Goal: Information Seeking & Learning: Learn about a topic

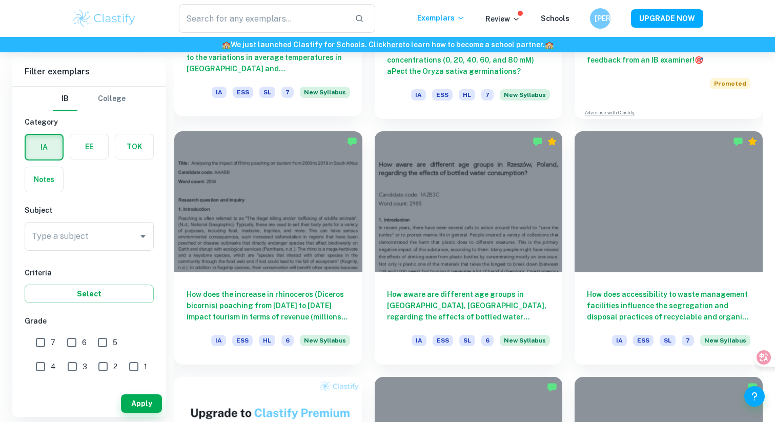
scroll to position [473, 0]
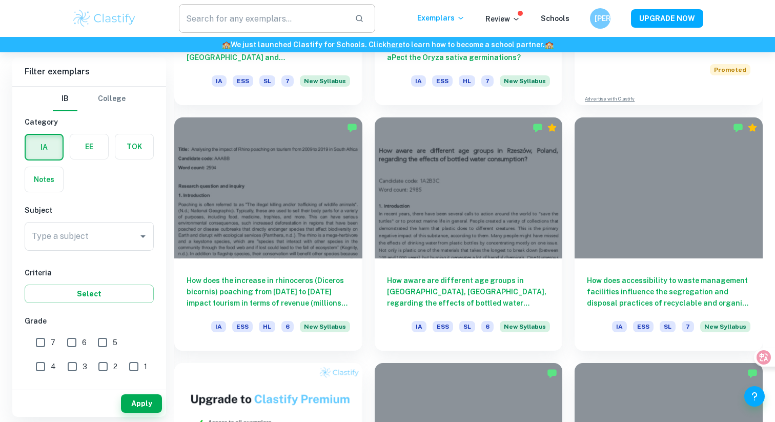
click at [292, 15] on input "text" at bounding box center [263, 18] width 168 height 29
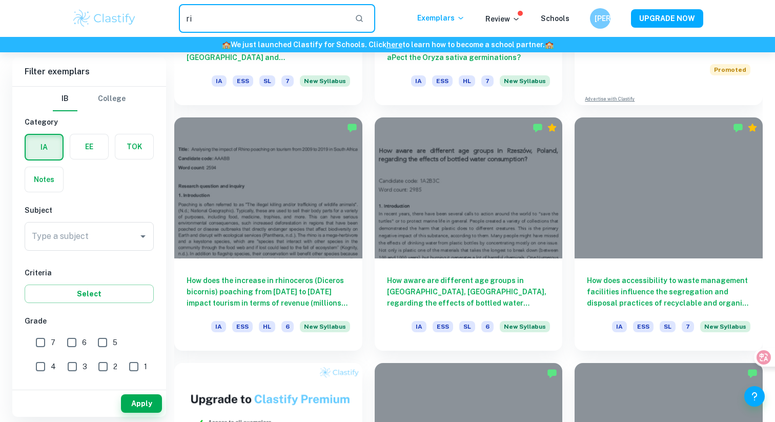
type input "r"
type input "titration"
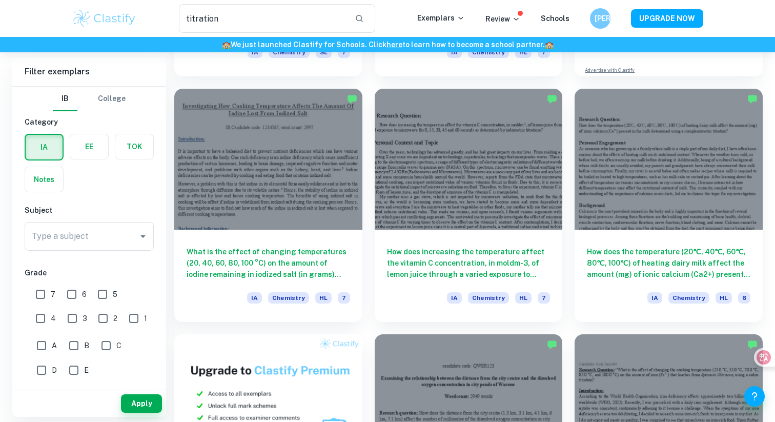
scroll to position [266, 0]
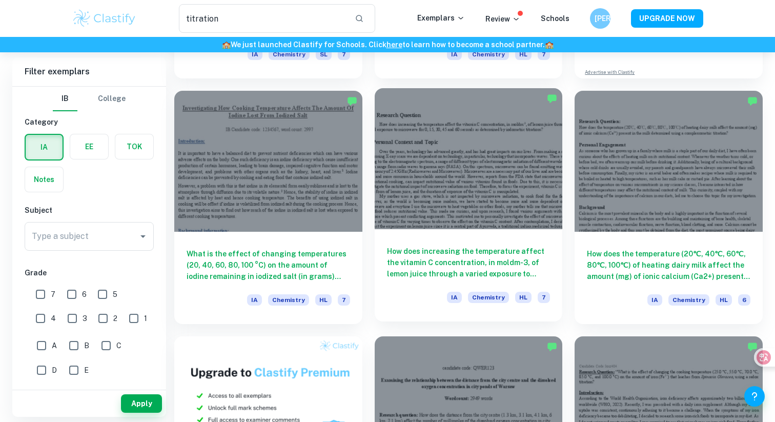
click at [548, 265] on h6 "How does increasing the temperature affect the vitamin C concentration, in mold…" at bounding box center [468, 262] width 163 height 34
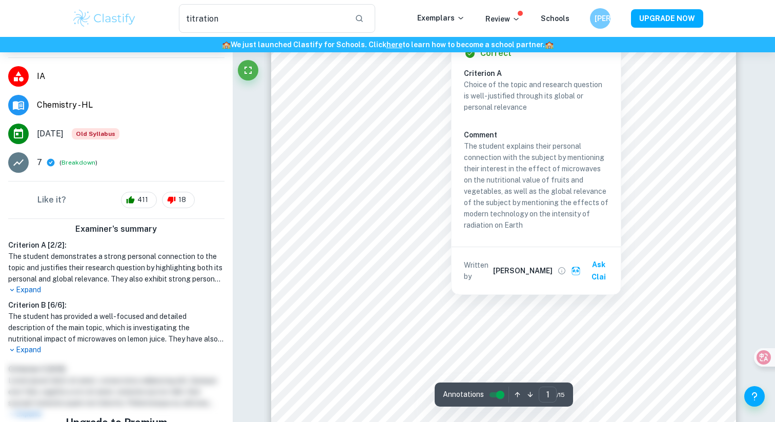
scroll to position [346, 0]
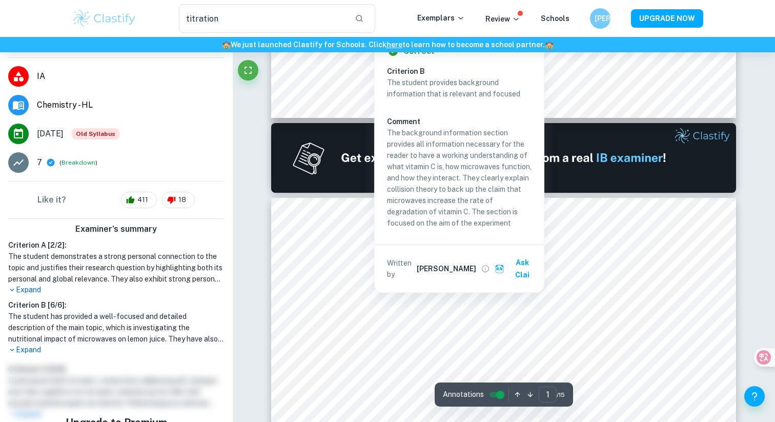
type input "2"
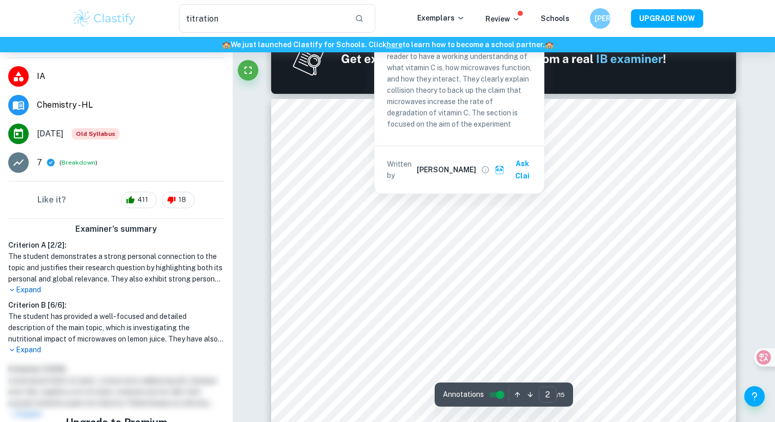
scroll to position [712, 0]
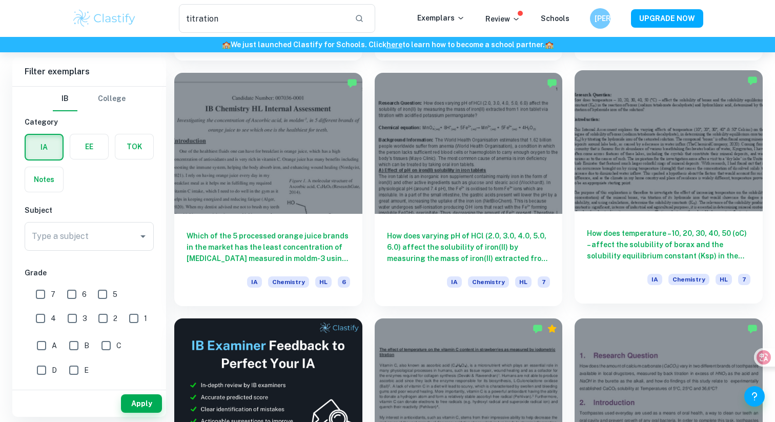
scroll to position [1270, 0]
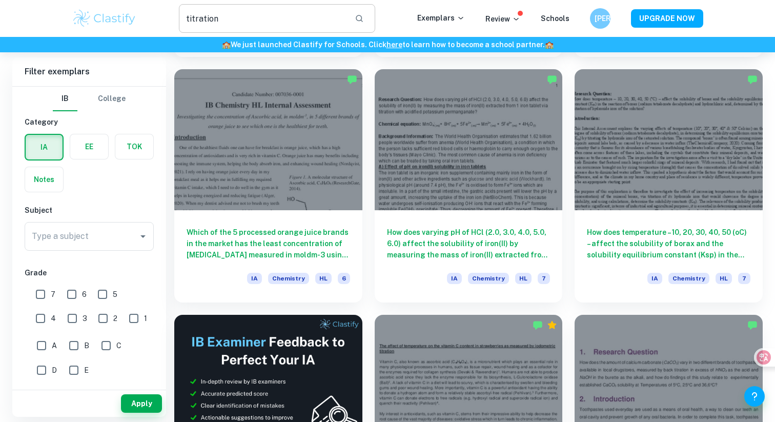
click at [281, 29] on input "titration" at bounding box center [263, 18] width 168 height 29
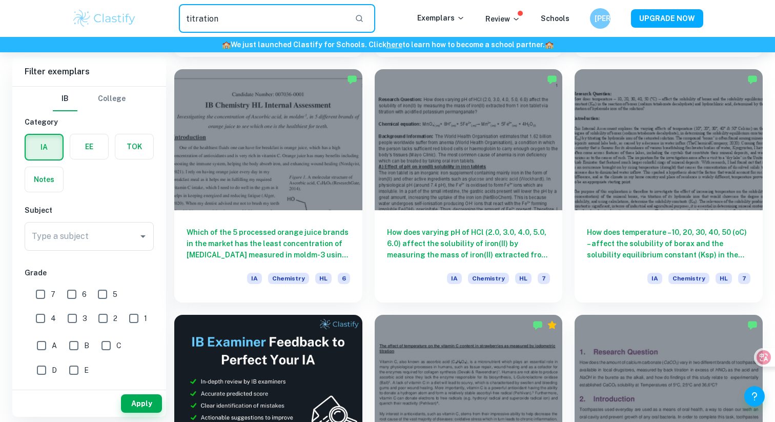
click at [281, 29] on input "titration" at bounding box center [263, 18] width 168 height 29
type input "[MEDICAL_DATA]"
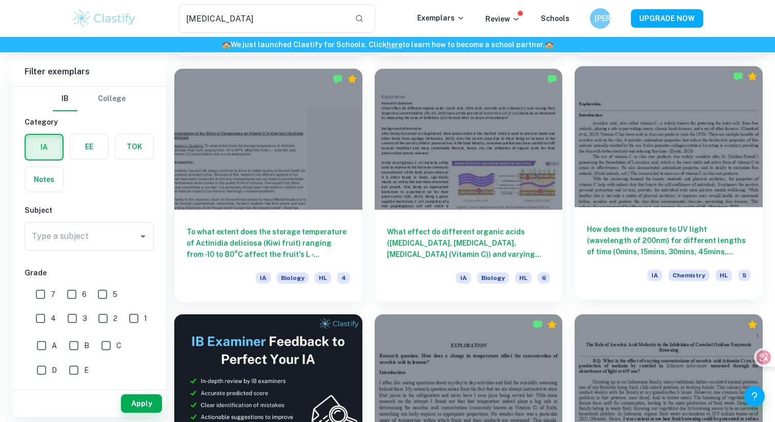
scroll to position [1274, 0]
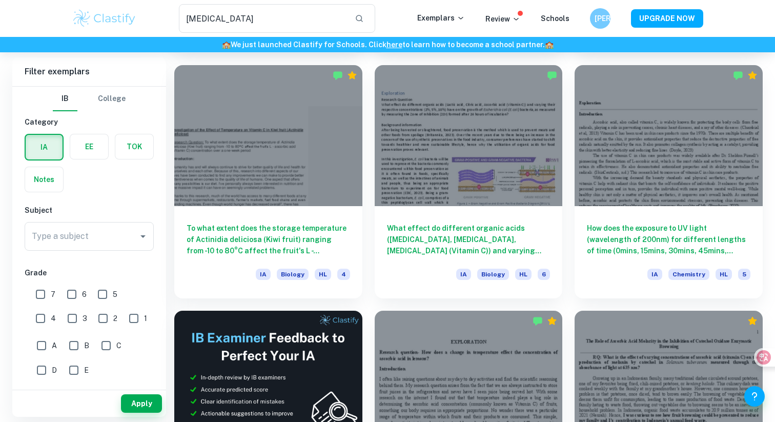
click at [565, 214] on div "How does the exposure to UV light (wavelength of 200nm) for different lengths o…" at bounding box center [662, 175] width 200 height 245
click at [564, 215] on div "How does the exposure to UV light (wavelength of 200nm) for different lengths o…" at bounding box center [662, 175] width 200 height 245
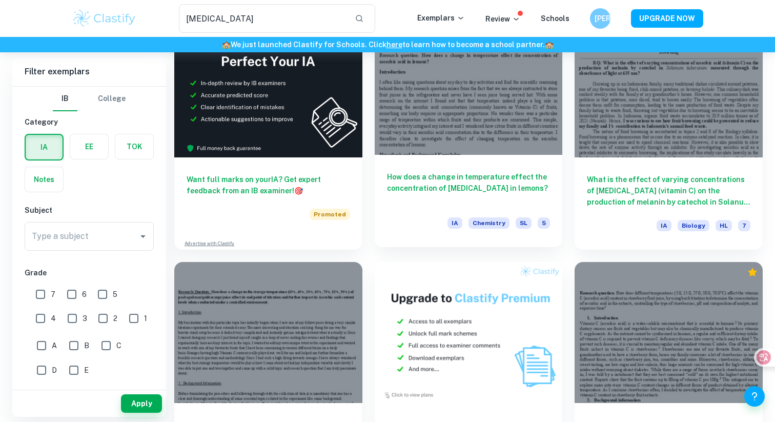
scroll to position [1682, 0]
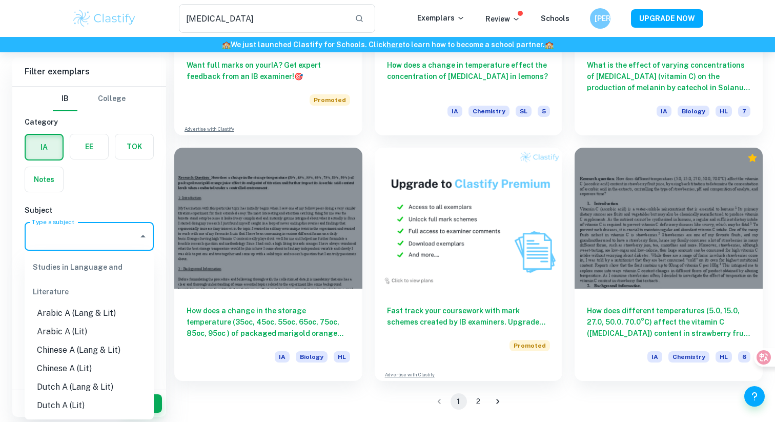
click at [69, 233] on div "Type a subject Type a subject" at bounding box center [89, 236] width 129 height 29
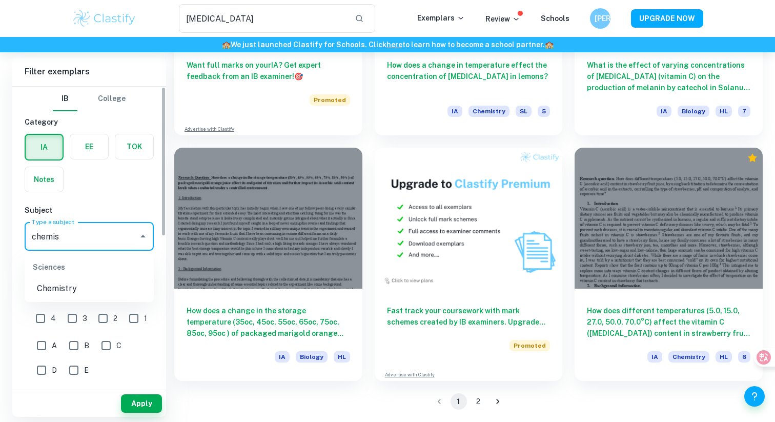
click at [77, 289] on li "Chemistry" at bounding box center [89, 288] width 129 height 18
type input "Chemistry"
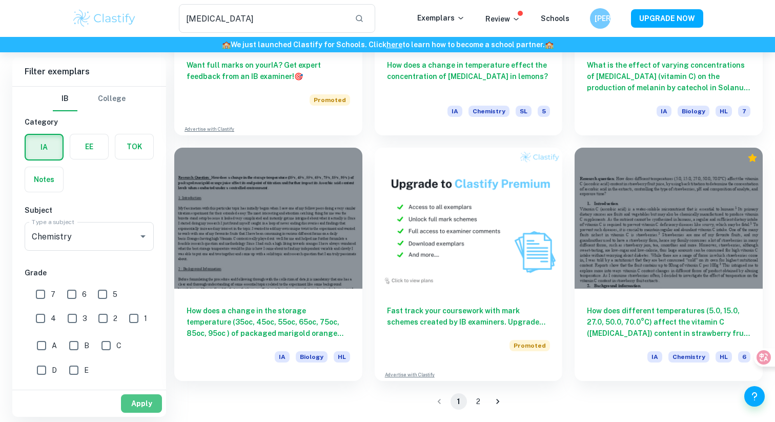
click at [137, 400] on button "Apply" at bounding box center [141, 403] width 41 height 18
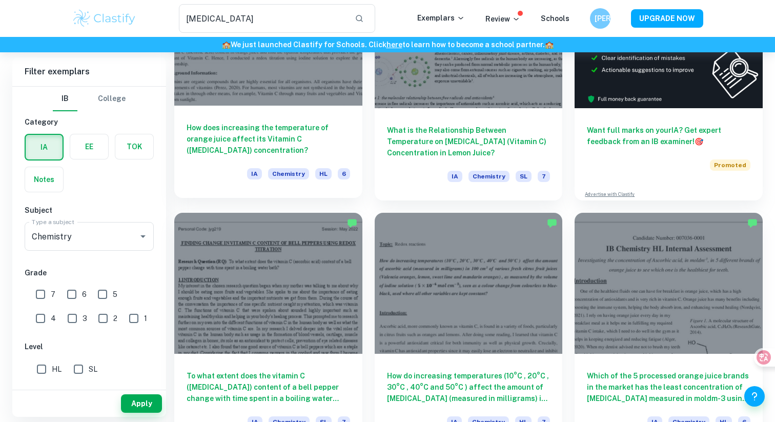
scroll to position [149, 0]
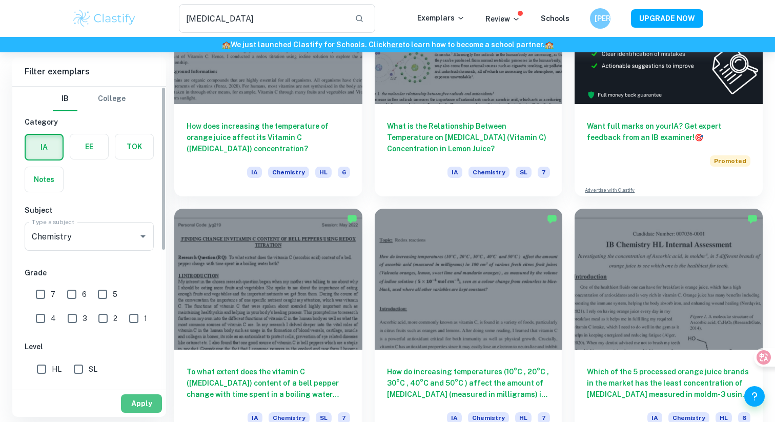
click at [142, 402] on button "Apply" at bounding box center [141, 403] width 41 height 18
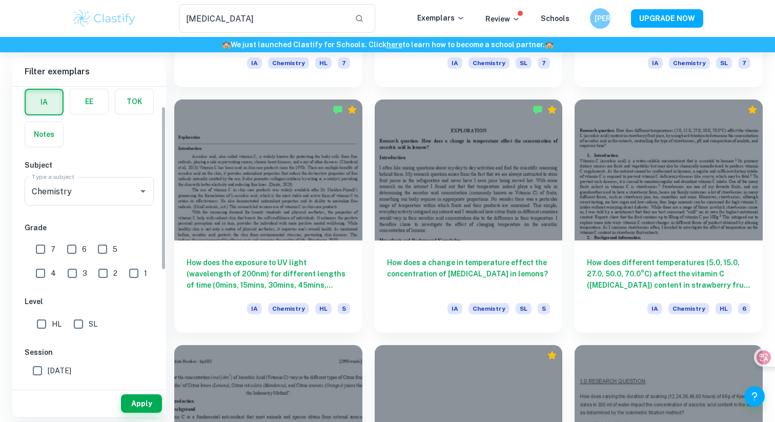
scroll to position [62, 0]
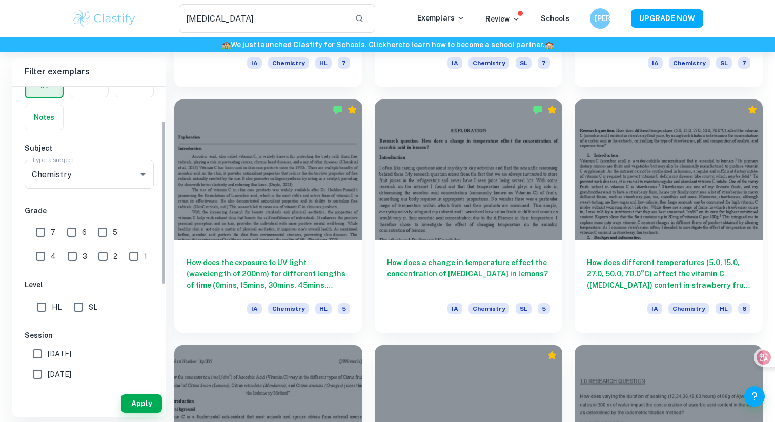
click at [55, 301] on span "HL" at bounding box center [57, 306] width 10 height 11
click at [52, 301] on input "HL" at bounding box center [41, 307] width 20 height 20
checkbox input "true"
click at [156, 406] on button "Apply" at bounding box center [141, 403] width 41 height 18
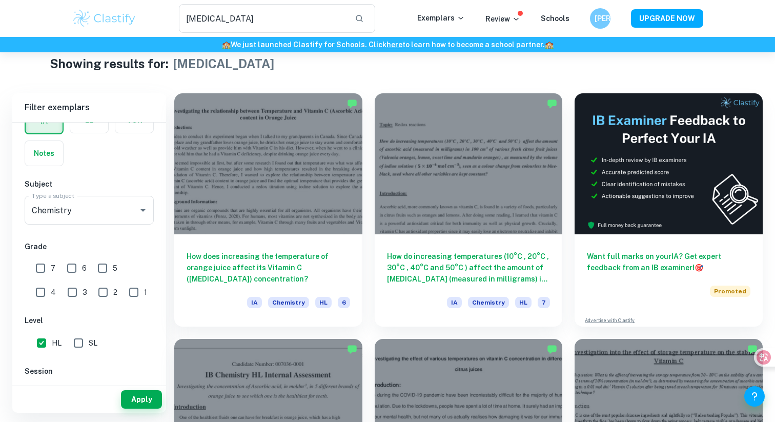
scroll to position [20, 0]
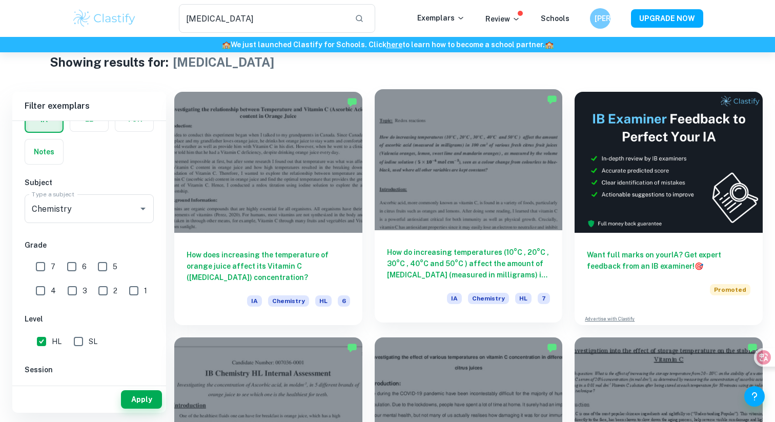
click at [396, 308] on div "IA Chemistry HL 7" at bounding box center [468, 301] width 163 height 17
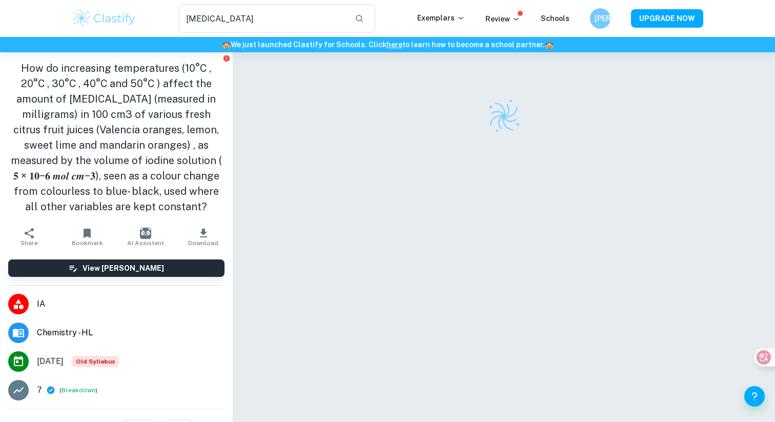
click at [214, 164] on h1 "How do increasing temperatures (10°C , 20°C , 30°C , 40°C and 50°C ) affect the…" at bounding box center [116, 137] width 216 height 154
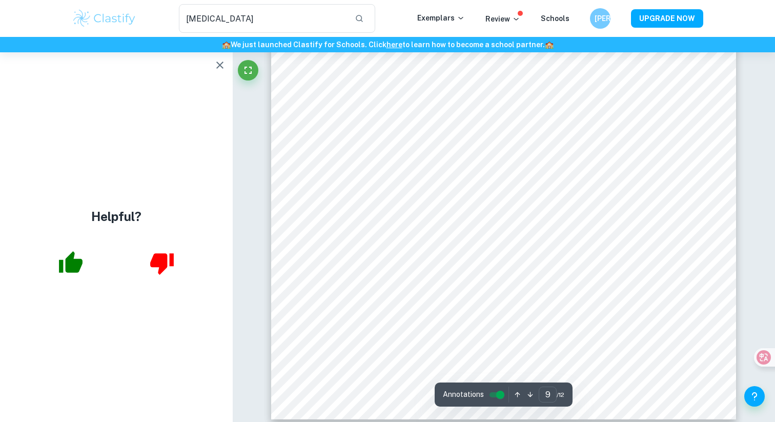
scroll to position [5826, 0]
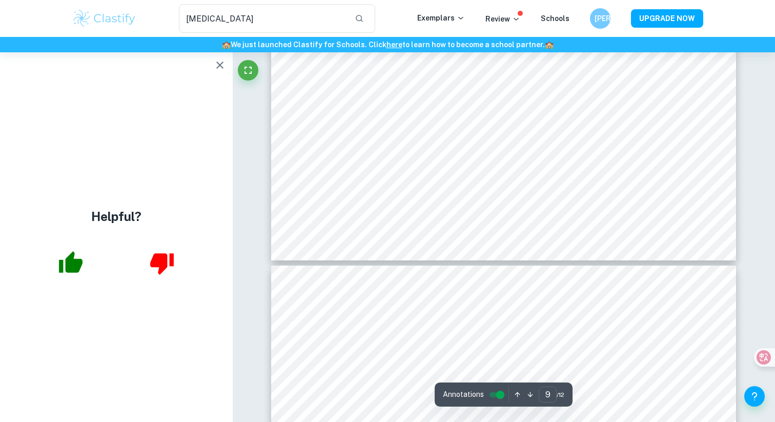
type input "10"
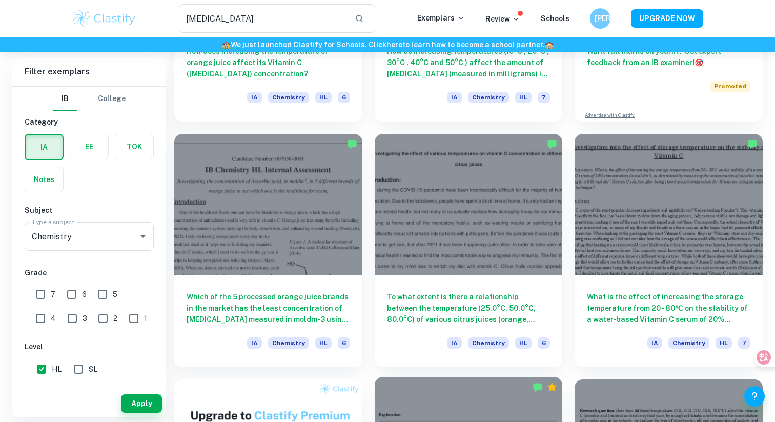
scroll to position [224, 0]
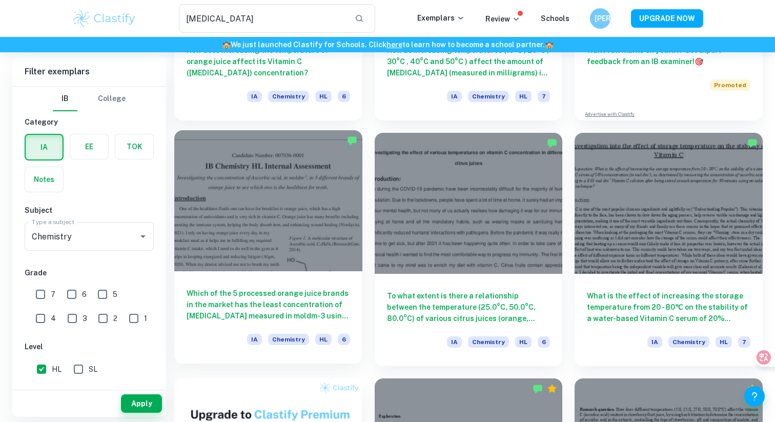
click at [312, 315] on h6 "Which of the 5 processed orange juice brands in the market has the least concen…" at bounding box center [268, 304] width 163 height 34
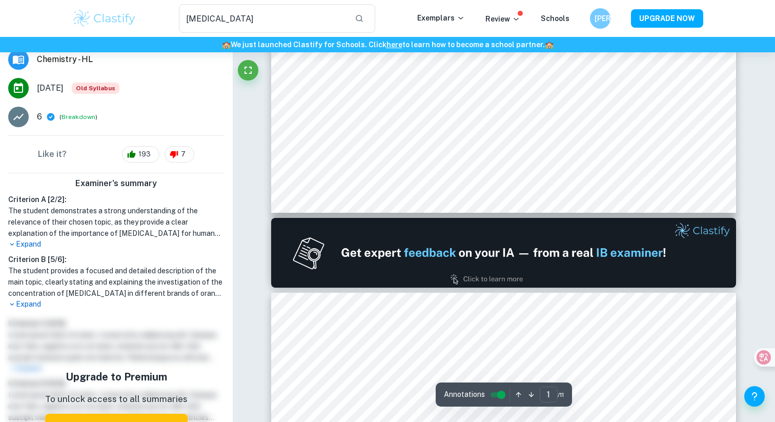
scroll to position [476, 0]
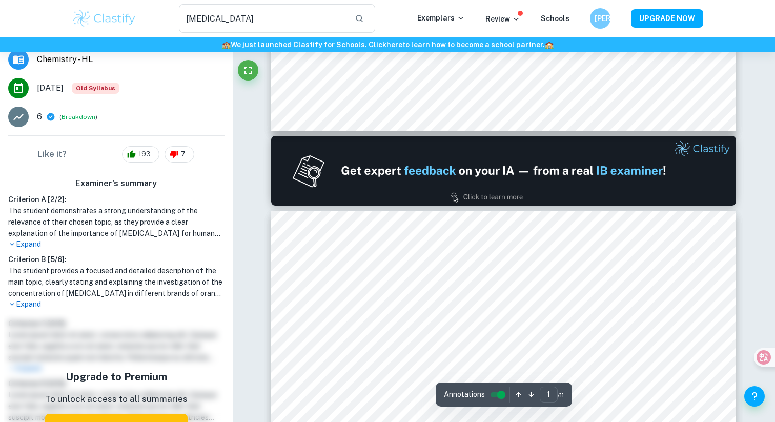
type input "2"
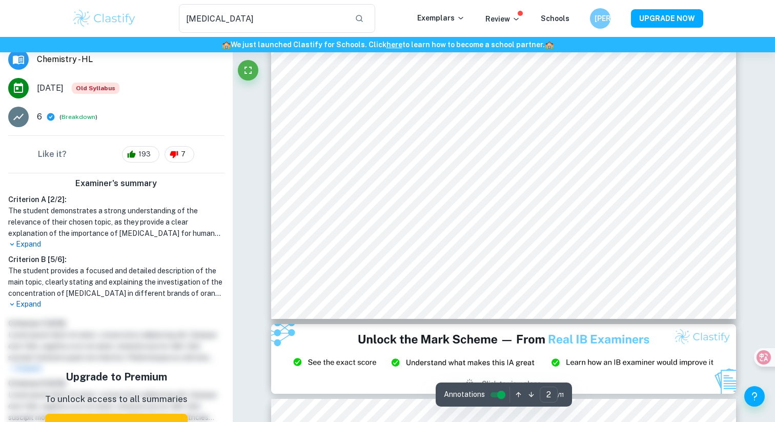
scroll to position [1028, 0]
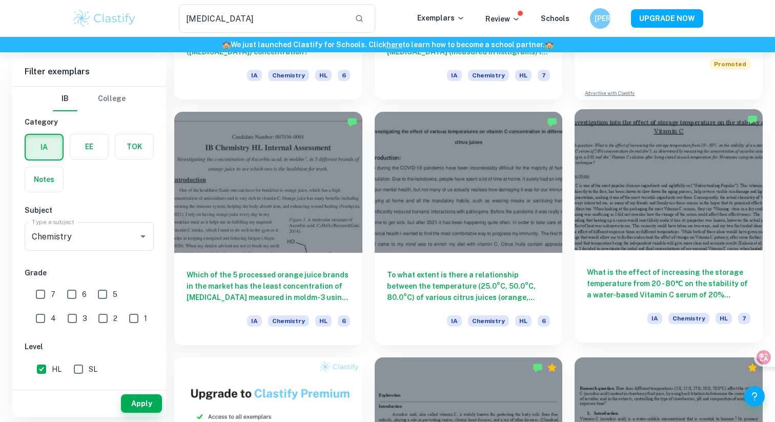
scroll to position [246, 0]
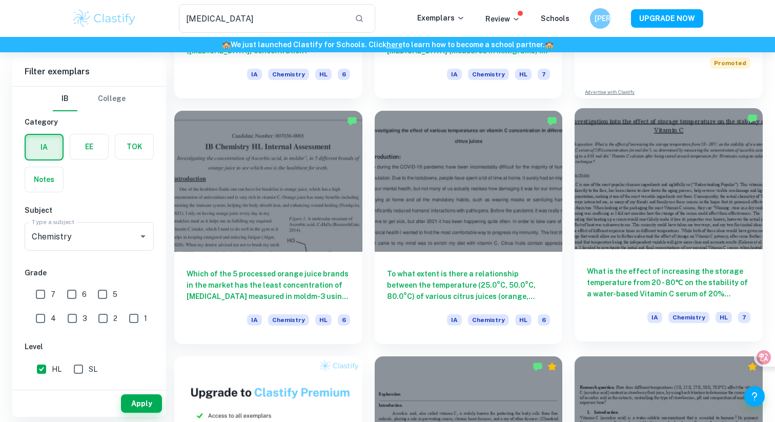
click at [665, 147] on div at bounding box center [668, 178] width 188 height 141
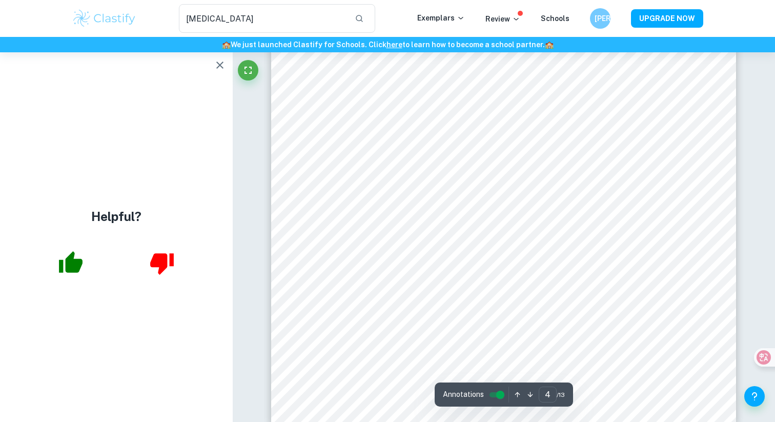
scroll to position [2454, 0]
click at [221, 60] on icon "button" at bounding box center [220, 65] width 12 height 12
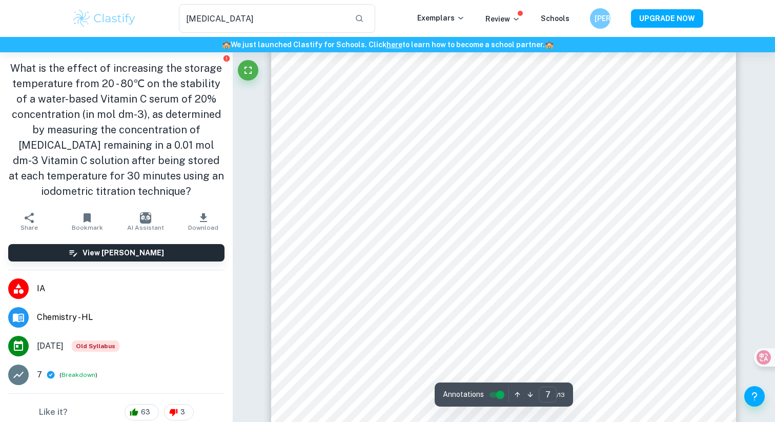
scroll to position [4415, 0]
type input "8"
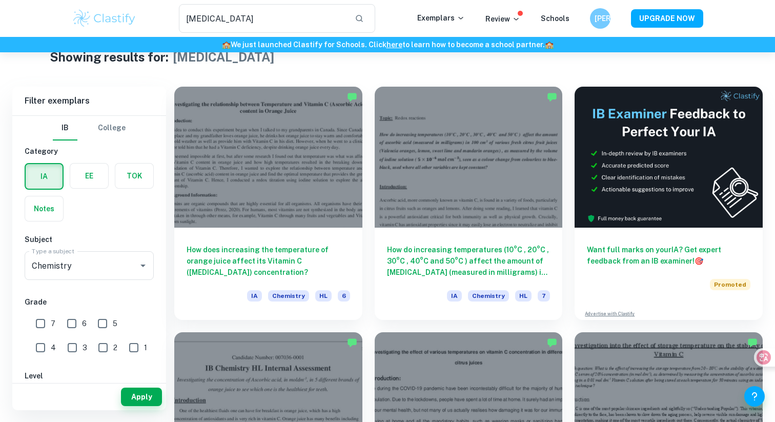
scroll to position [19, 0]
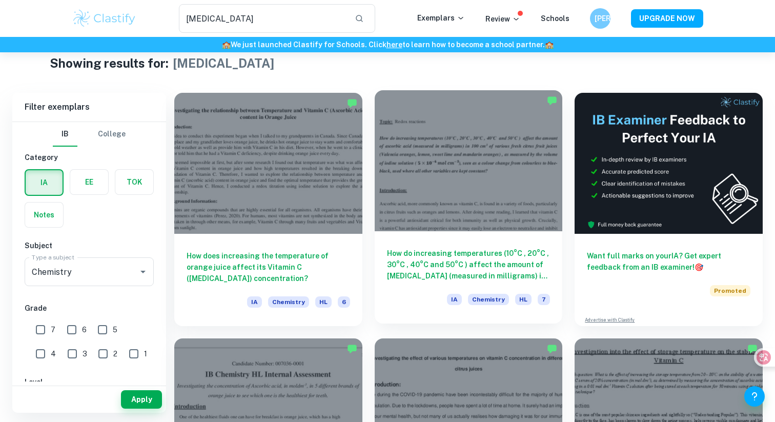
click at [410, 261] on h6 "How do increasing temperatures (10°C , 20°C , 30°C , 40°C and 50°C ) affect the…" at bounding box center [468, 264] width 163 height 34
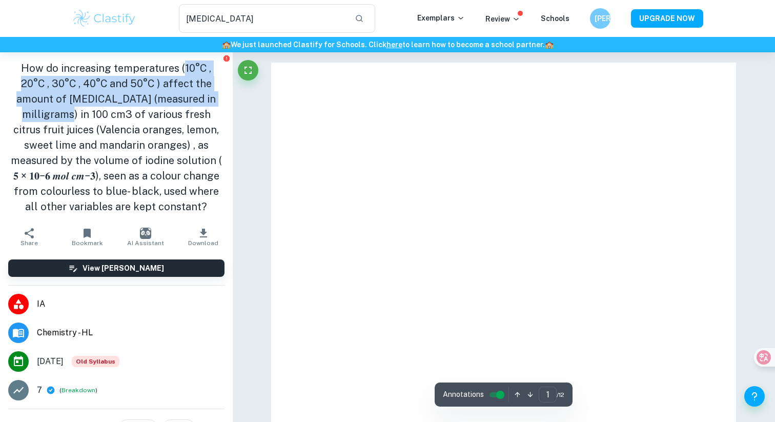
drag, startPoint x: 169, startPoint y: 68, endPoint x: 192, endPoint y: 96, distance: 35.7
click at [192, 96] on h1 "How do increasing temperatures (10°C , 20°C , 30°C , 40°C and 50°C ) affect the…" at bounding box center [116, 137] width 216 height 154
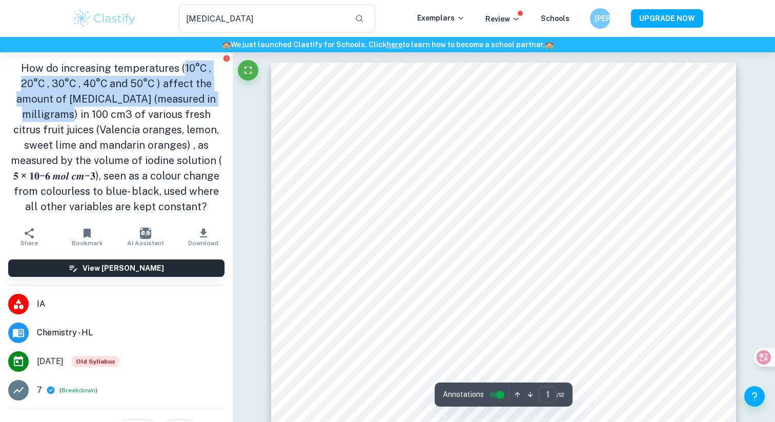
click at [180, 98] on h1 "How do increasing temperatures (10°C , 20°C , 30°C , 40°C and 50°C ) affect the…" at bounding box center [116, 137] width 216 height 154
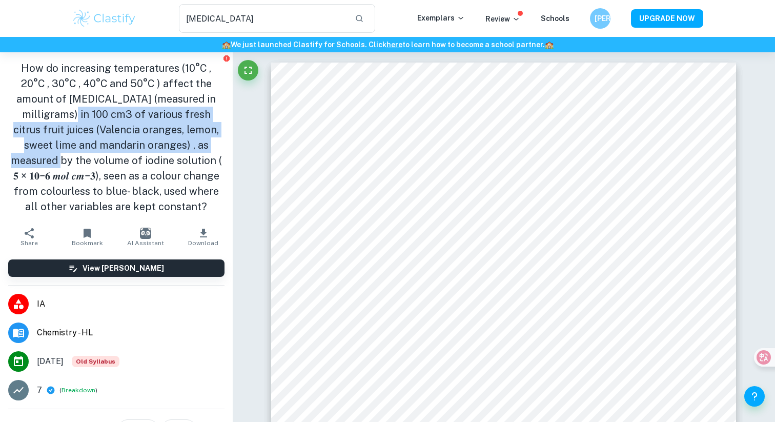
drag, startPoint x: 194, startPoint y: 98, endPoint x: 187, endPoint y: 151, distance: 53.7
click at [187, 151] on h1 "How do increasing temperatures (10°C , 20°C , 30°C , 40°C and 50°C ) affect the…" at bounding box center [116, 137] width 216 height 154
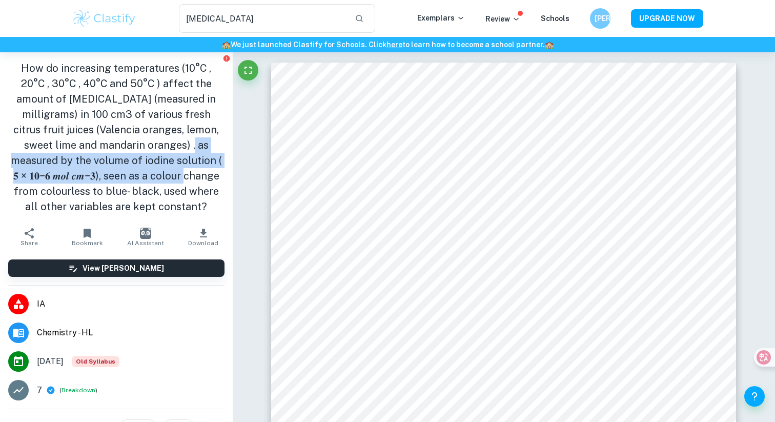
drag, startPoint x: 118, startPoint y: 148, endPoint x: 147, endPoint y: 175, distance: 40.2
click at [147, 175] on h1 "How do increasing temperatures (10°C , 20°C , 30°C , 40°C and 50°C ) affect the…" at bounding box center [116, 137] width 216 height 154
click at [147, 174] on h1 "How do increasing temperatures (10°C , 20°C , 30°C , 40°C and 50°C ) affect the…" at bounding box center [116, 137] width 216 height 154
drag, startPoint x: 142, startPoint y: 160, endPoint x: 117, endPoint y: 147, distance: 28.4
click at [117, 146] on h1 "How do increasing temperatures (10°C , 20°C , 30°C , 40°C and 50°C ) affect the…" at bounding box center [116, 137] width 216 height 154
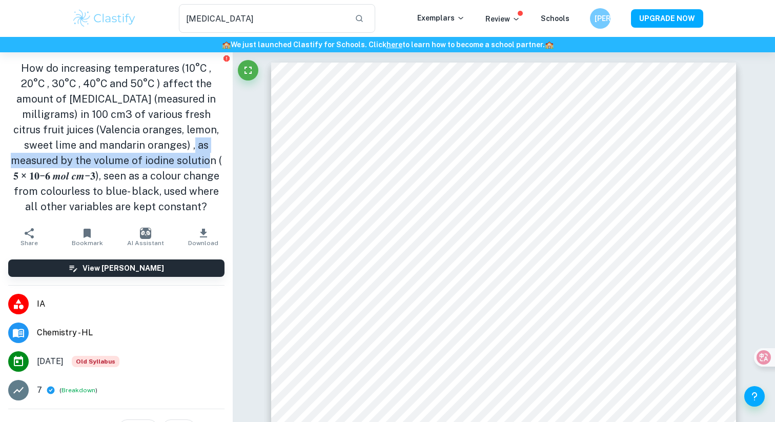
click at [117, 147] on h1 "How do increasing temperatures (10°C , 20°C , 30°C , 40°C and 50°C ) affect the…" at bounding box center [116, 137] width 216 height 154
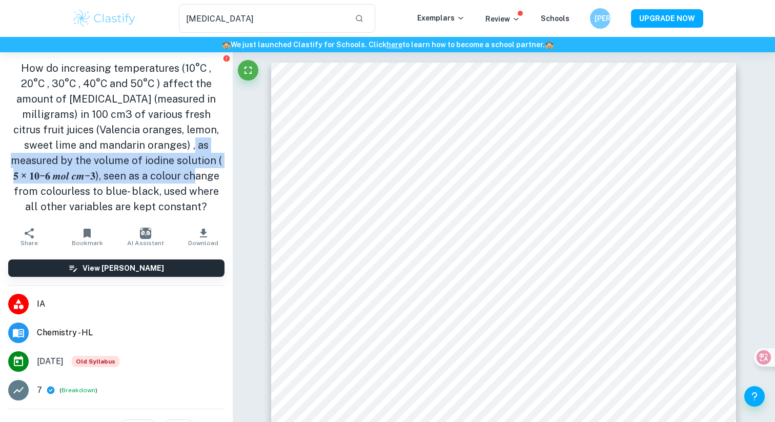
drag, startPoint x: 119, startPoint y: 146, endPoint x: 161, endPoint y: 180, distance: 54.7
click at [161, 180] on h1 "How do increasing temperatures (10°C , 20°C , 30°C , 40°C and 50°C ) affect the…" at bounding box center [116, 137] width 216 height 154
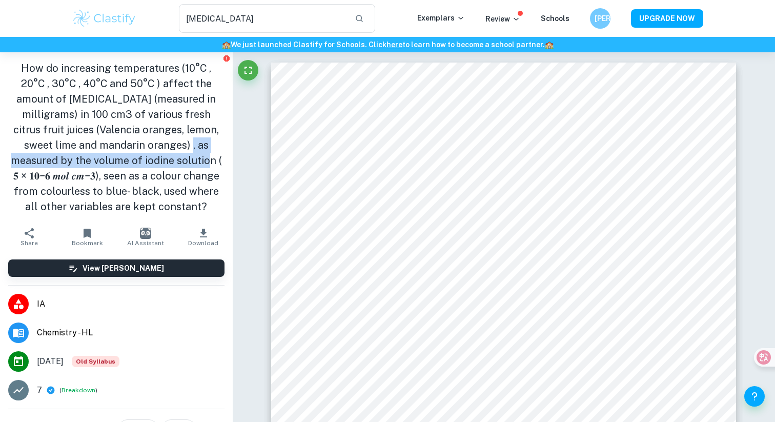
drag, startPoint x: 142, startPoint y: 161, endPoint x: 116, endPoint y: 143, distance: 32.0
click at [116, 142] on h1 "How do increasing temperatures (10°C , 20°C , 30°C , 40°C and 50°C ) affect the…" at bounding box center [116, 137] width 216 height 154
click at [116, 143] on h1 "How do increasing temperatures (10°C , 20°C , 30°C , 40°C and 50°C ) affect the…" at bounding box center [116, 137] width 216 height 154
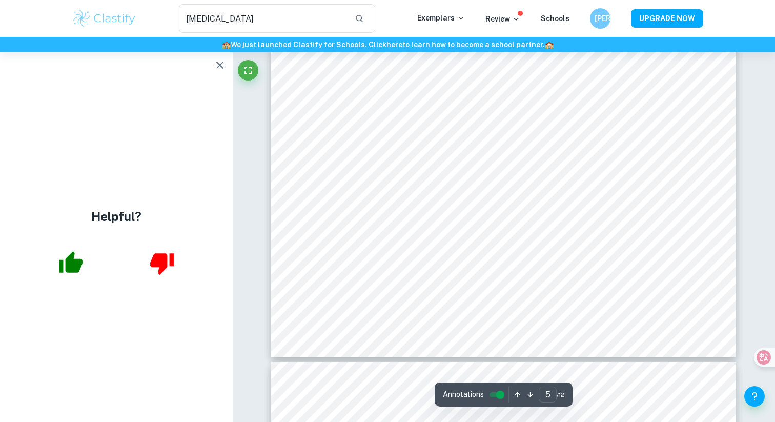
scroll to position [3170, 0]
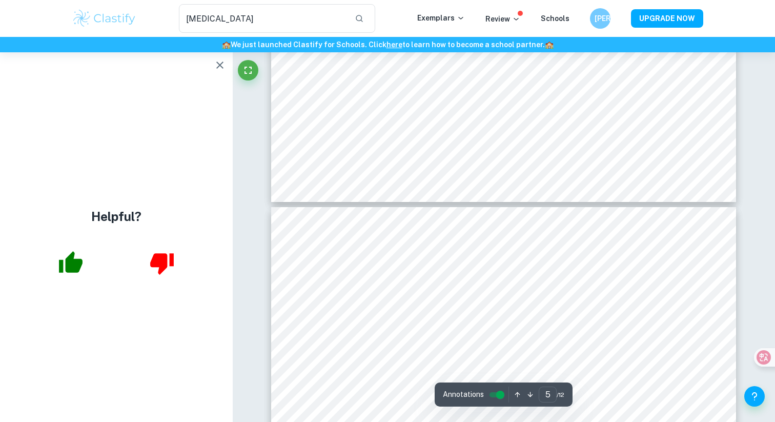
type input "6"
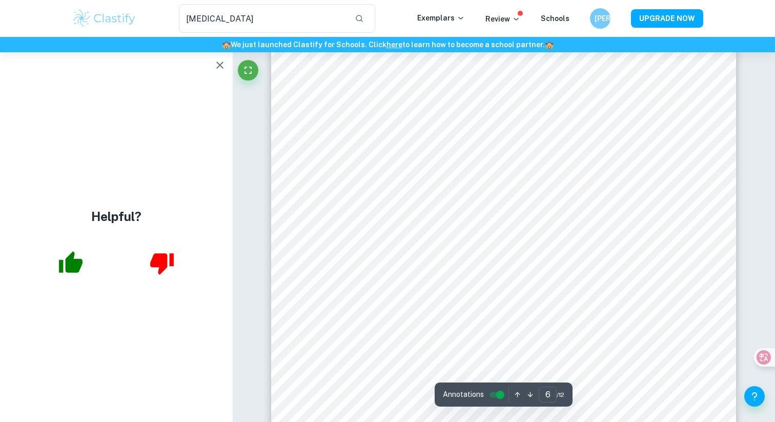
scroll to position [3916, 0]
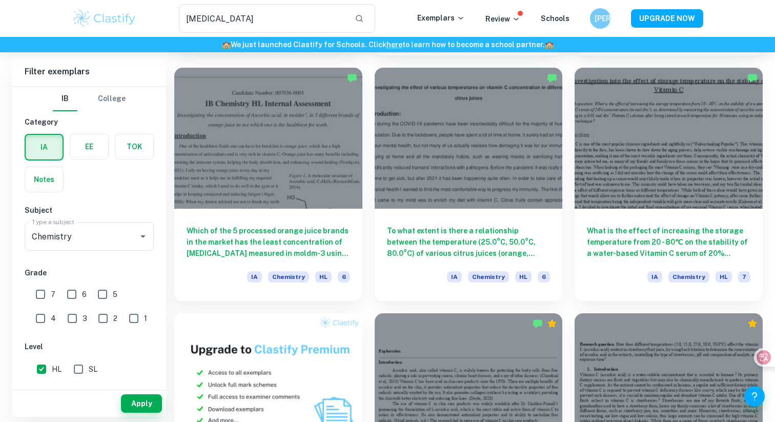
scroll to position [296, 0]
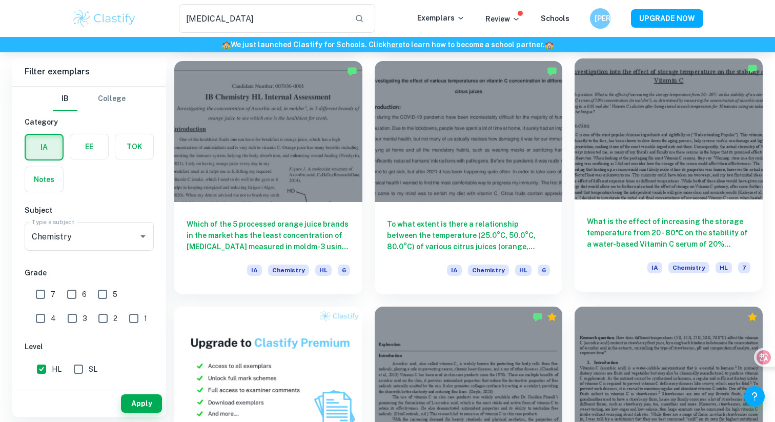
click at [710, 219] on h6 "What is the effect of increasing the storage temperature from 20 - 80℃ on the s…" at bounding box center [668, 233] width 163 height 34
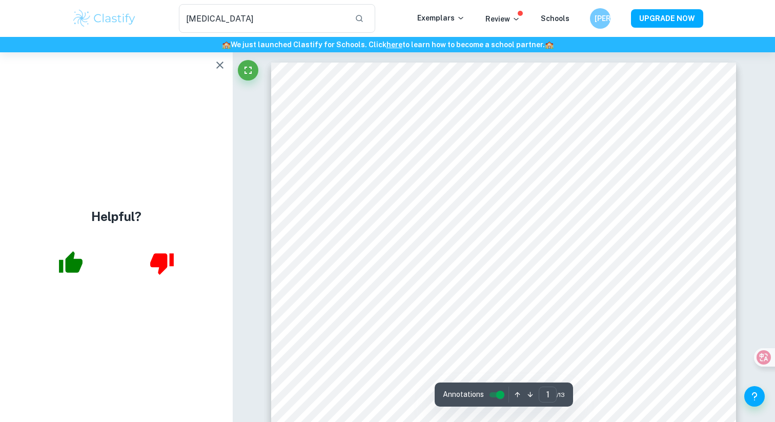
click at [215, 64] on icon "button" at bounding box center [220, 65] width 12 height 12
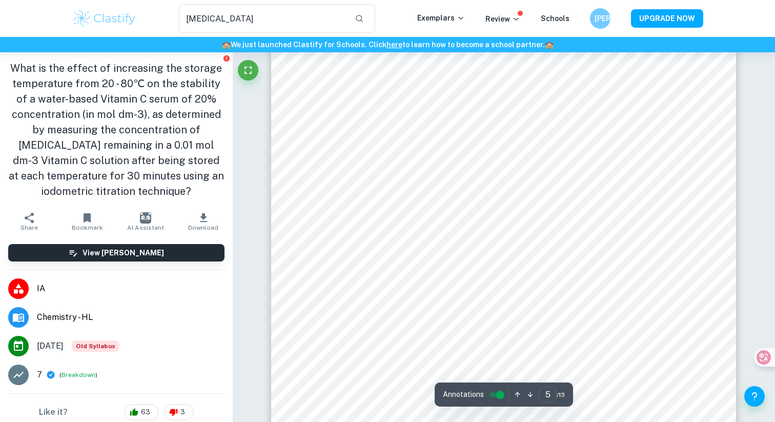
scroll to position [2824, 0]
type input "5"
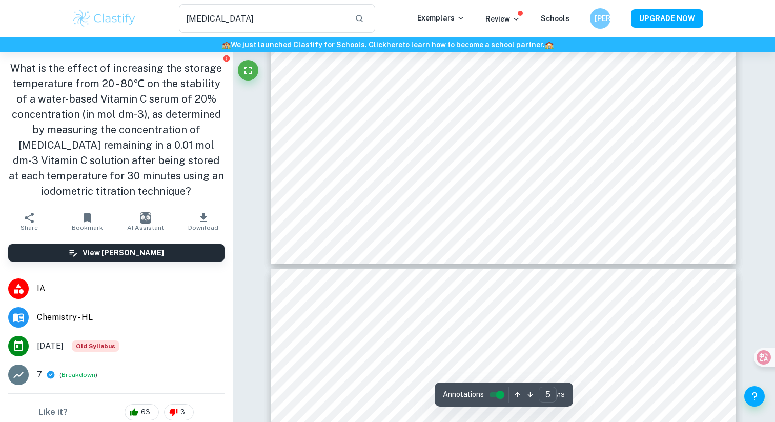
scroll to position [3252, 0]
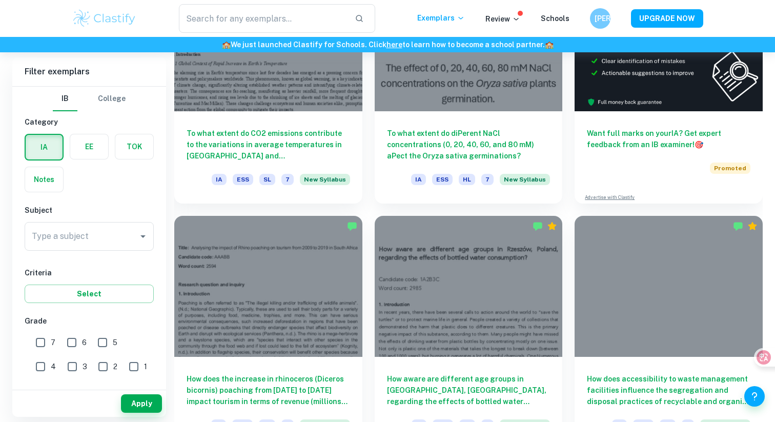
scroll to position [371, 0]
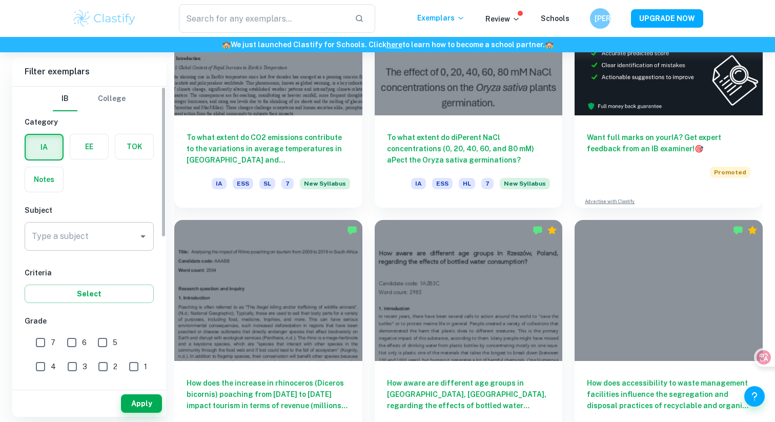
click at [100, 237] on input "Type a subject" at bounding box center [81, 235] width 105 height 19
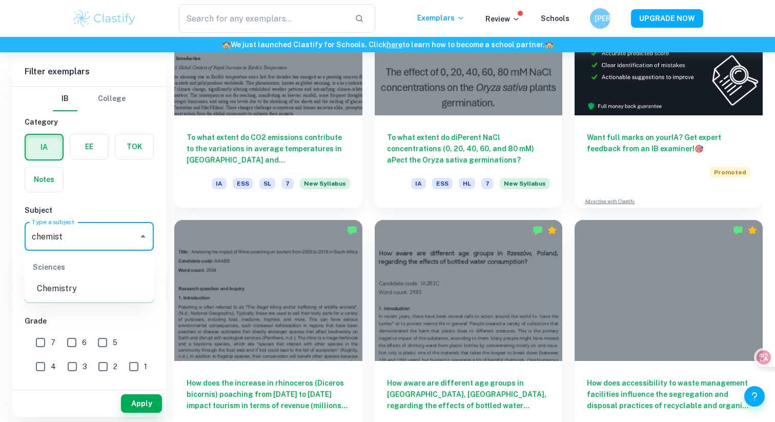
click at [90, 290] on li "Chemistry" at bounding box center [89, 288] width 129 height 18
type input "Chemistry"
click at [156, 409] on button "Apply" at bounding box center [141, 403] width 41 height 18
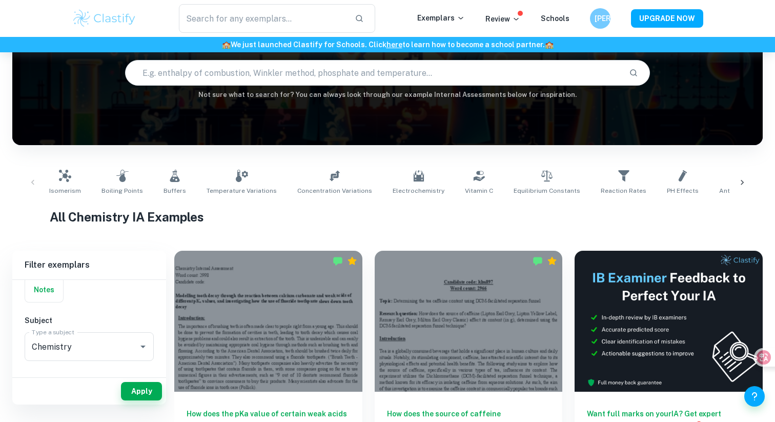
scroll to position [103, 0]
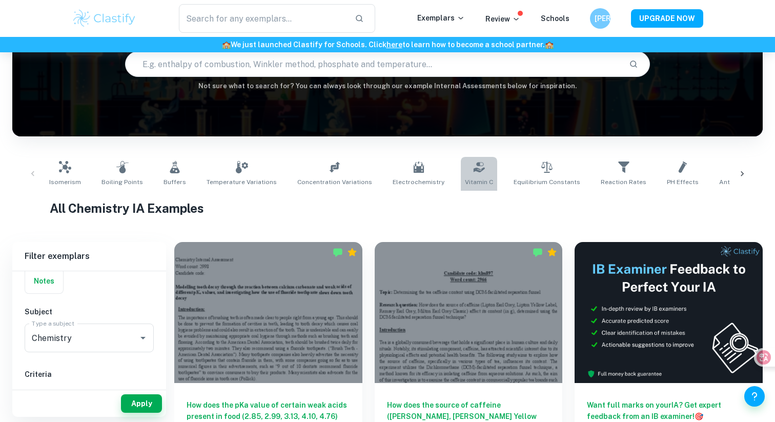
click at [473, 163] on icon at bounding box center [478, 167] width 11 height 10
type input "Vitamin C"
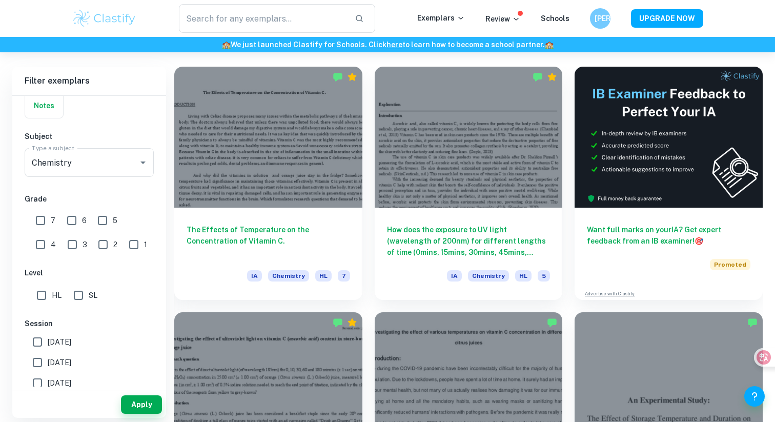
scroll to position [281, 0]
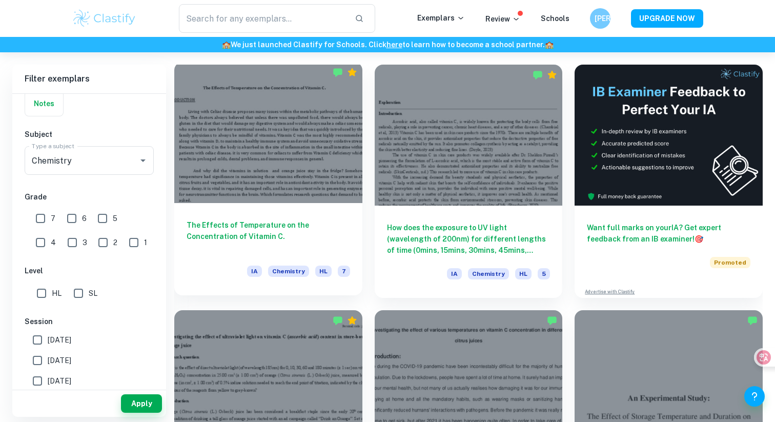
click at [236, 256] on div "The Effects of Temperature on the Concentration of Vitamin C. IA Chemistry HL 7" at bounding box center [268, 249] width 188 height 92
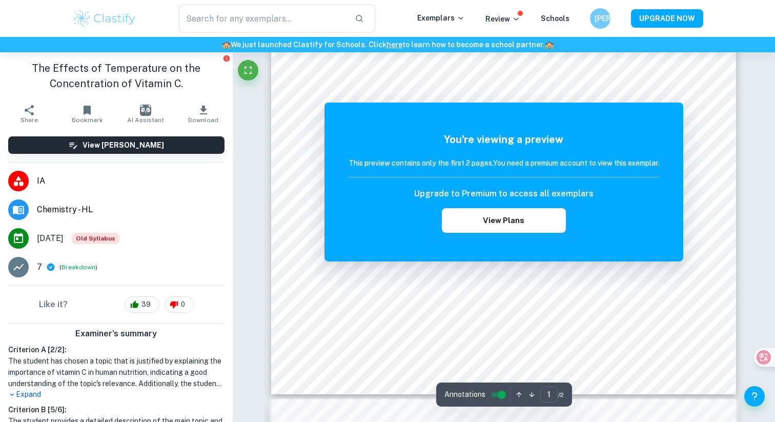
scroll to position [347, 0]
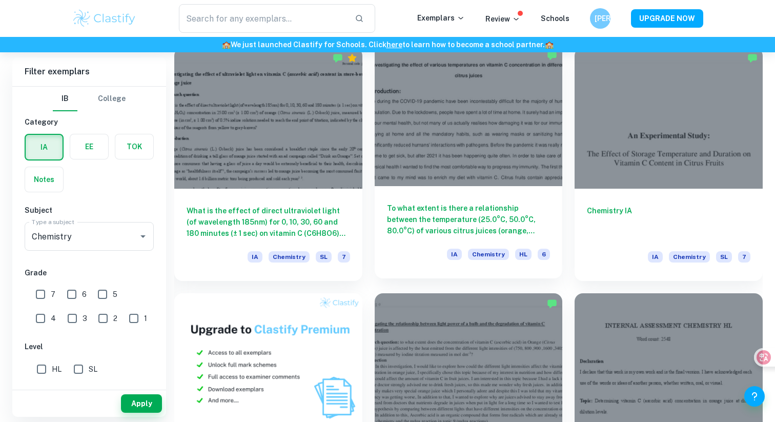
scroll to position [544, 0]
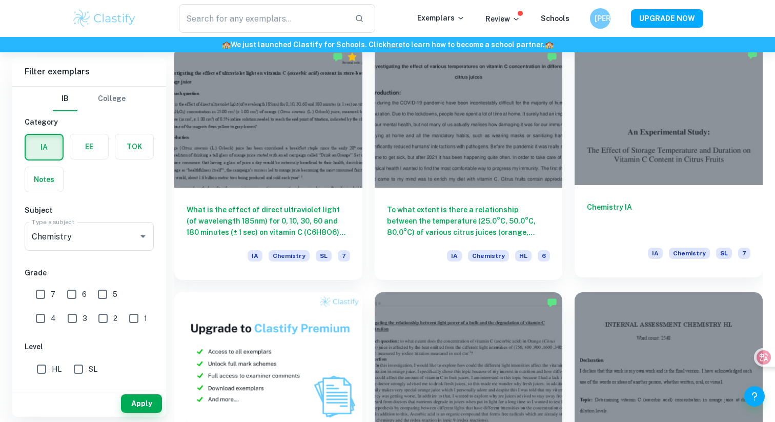
click at [583, 266] on div "Chemistry IA IA Chemistry SL 7" at bounding box center [668, 231] width 188 height 92
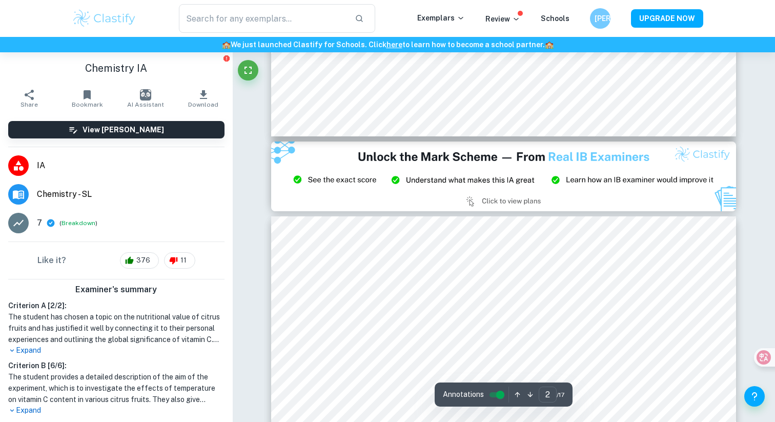
type input "3"
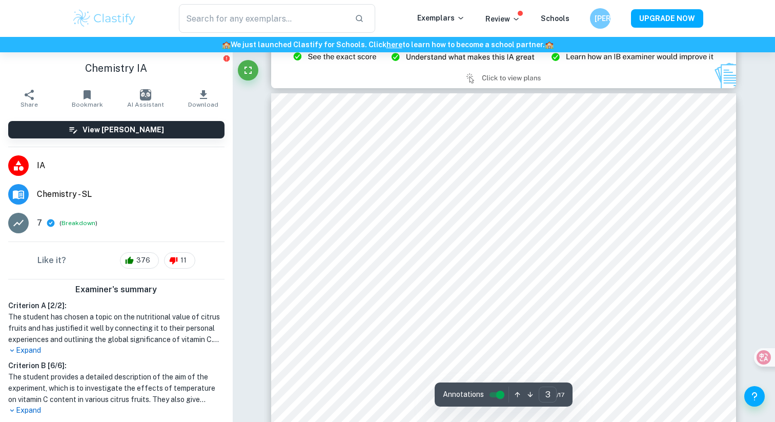
scroll to position [1454, 0]
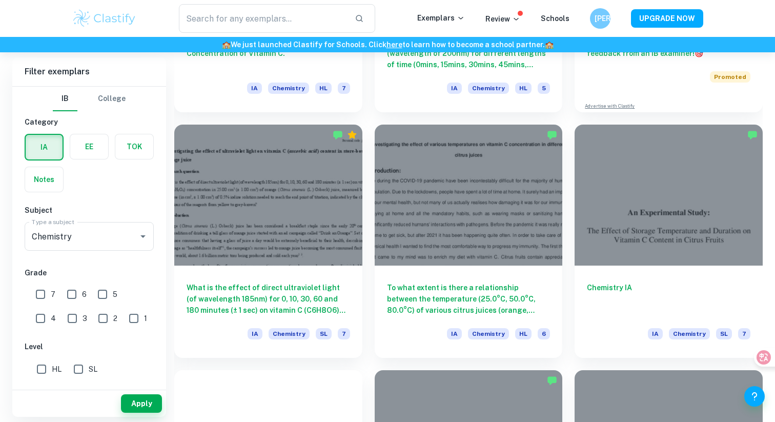
scroll to position [486, 0]
